Goal: Check status: Check status

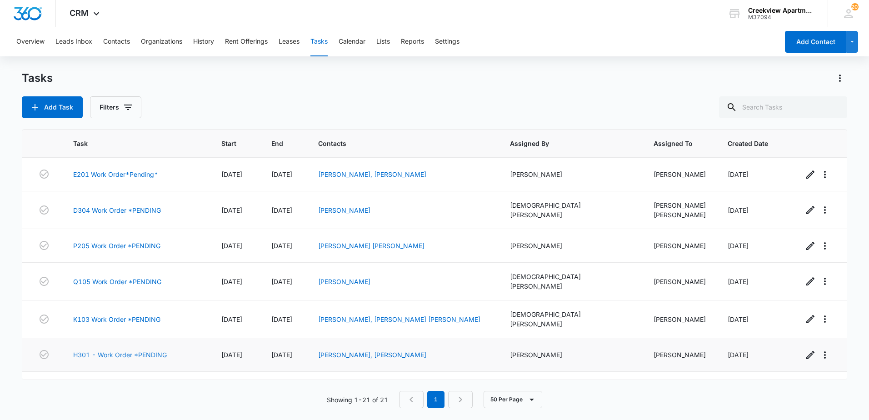
scroll to position [45, 0]
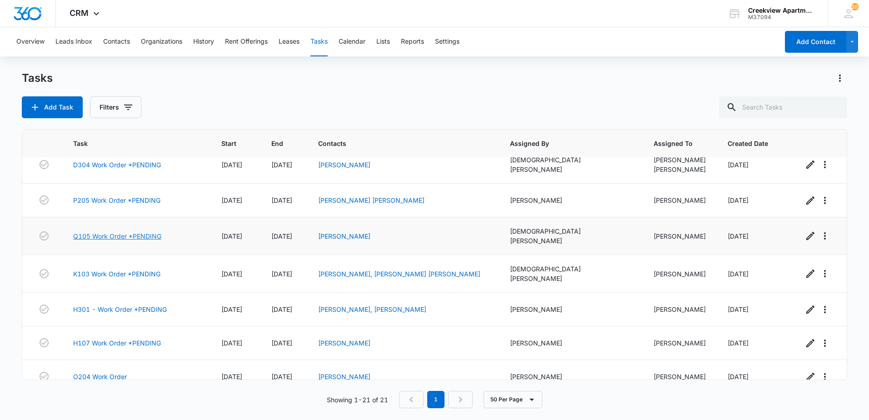
click at [99, 235] on link "Q105 Work Order *PENDING" at bounding box center [117, 236] width 88 height 10
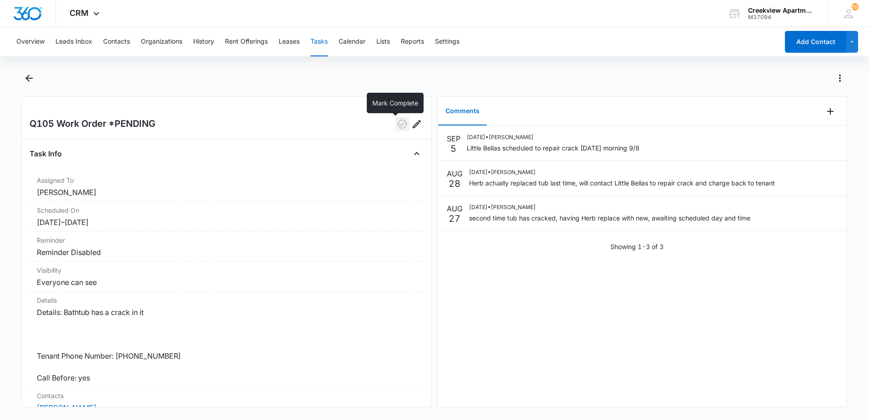
click at [397, 128] on icon "button" at bounding box center [402, 124] width 11 height 11
click at [34, 77] on icon "Back" at bounding box center [29, 78] width 11 height 11
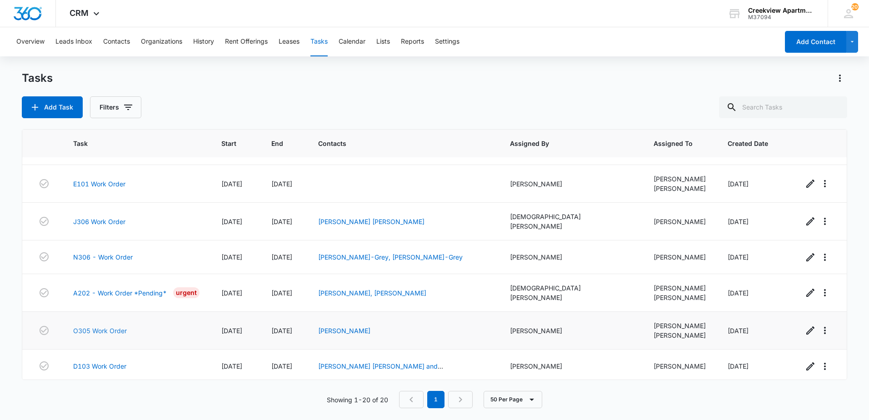
scroll to position [467, 0]
